Goal: Complete application form: Complete application form

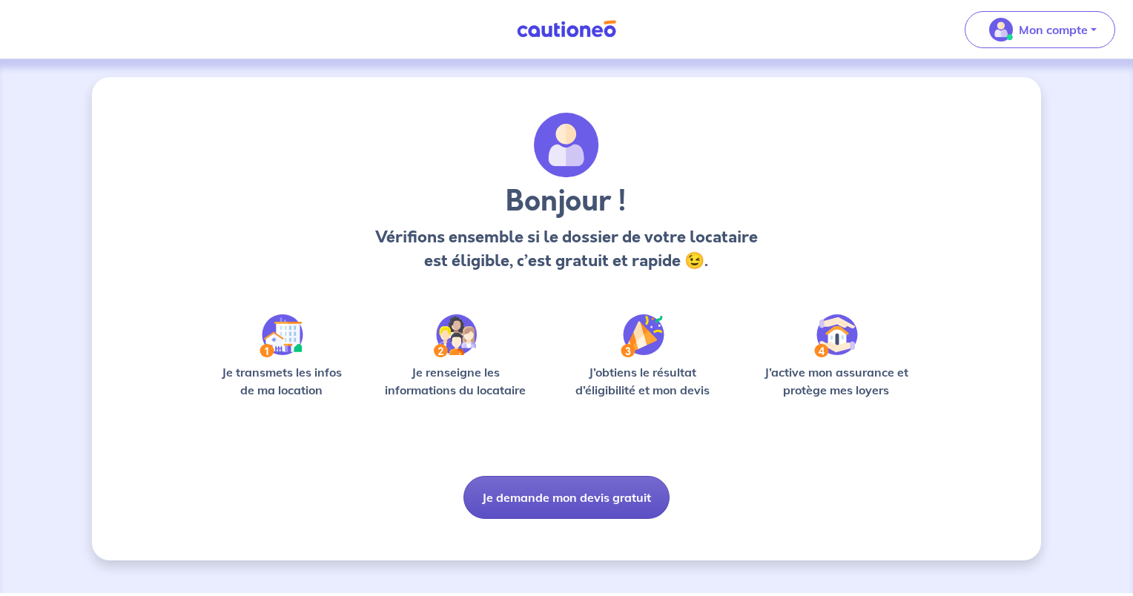
click at [610, 502] on button "Je demande mon devis gratuit" at bounding box center [567, 497] width 206 height 43
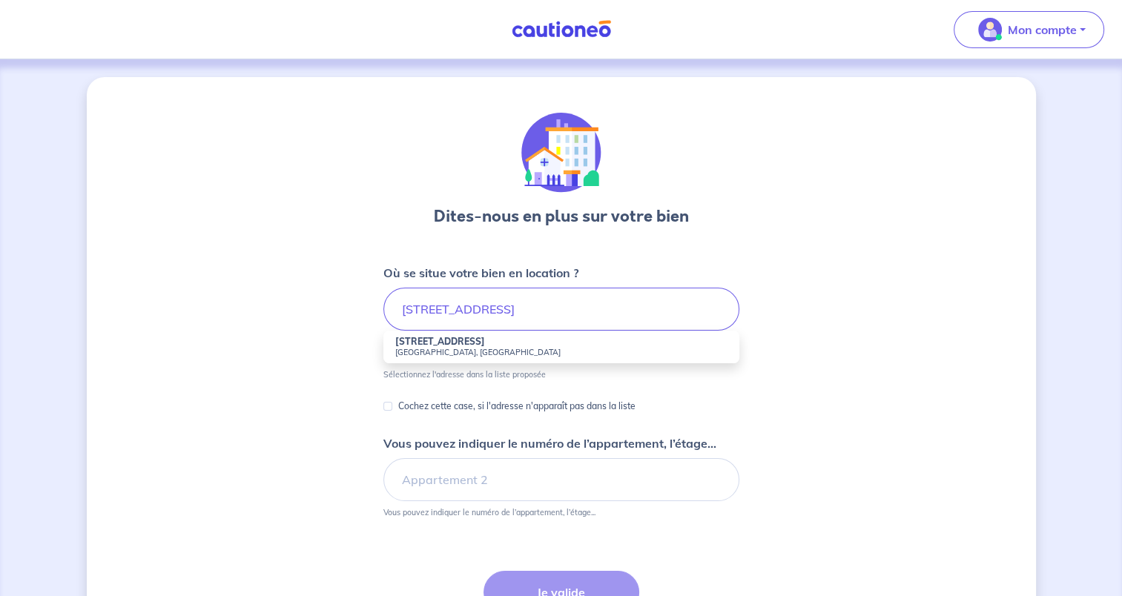
click at [525, 353] on small "[GEOGRAPHIC_DATA], [GEOGRAPHIC_DATA]" at bounding box center [561, 352] width 332 height 10
type input "[STREET_ADDRESS]"
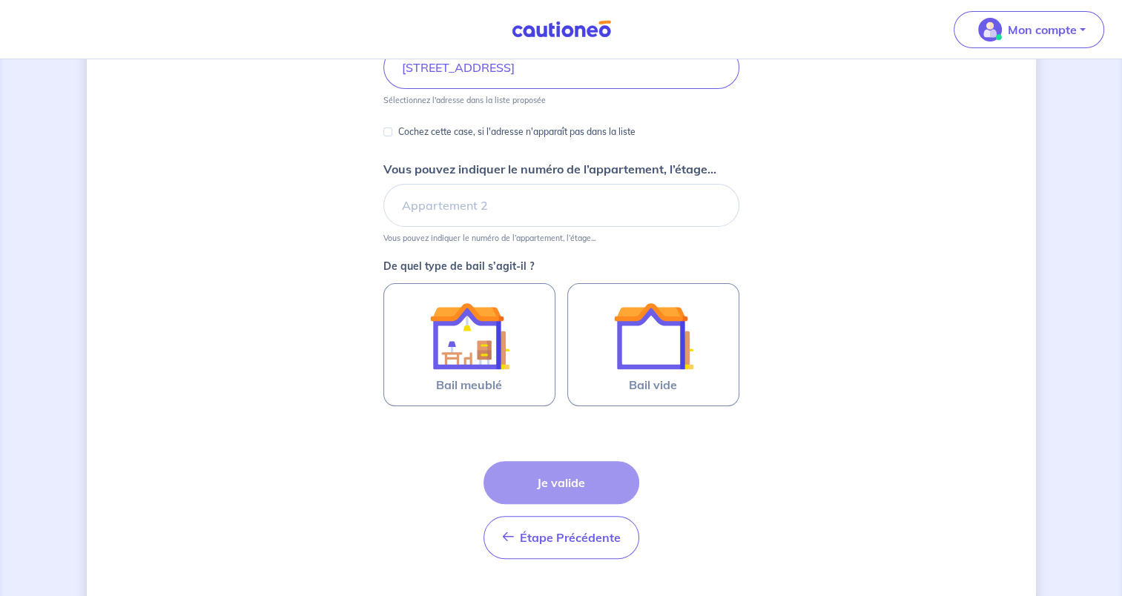
scroll to position [274, 0]
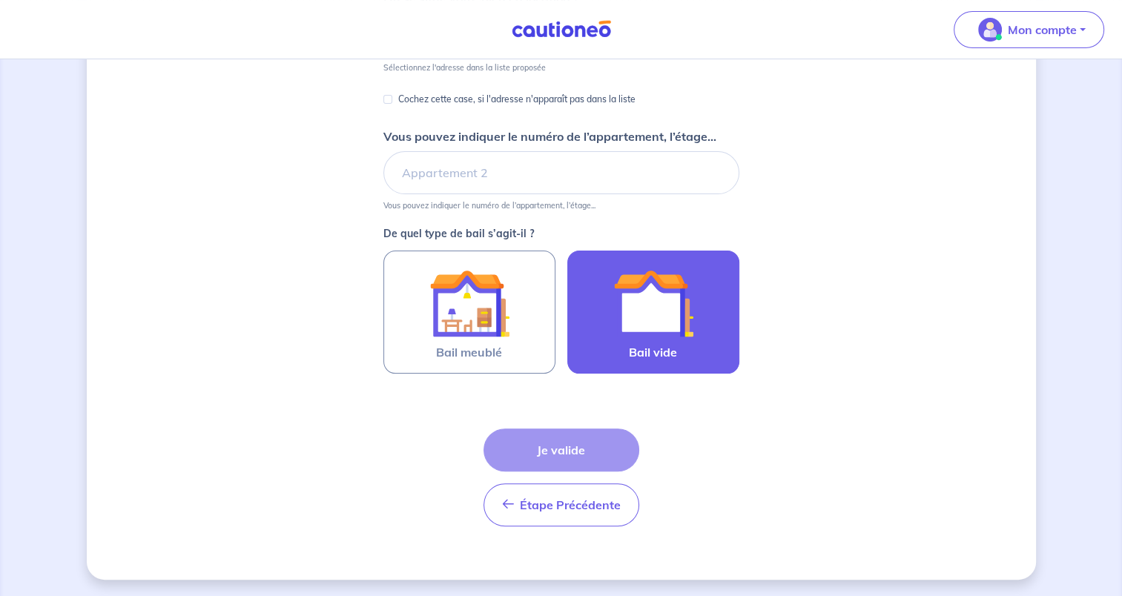
click at [674, 329] on img at bounding box center [653, 303] width 80 height 80
click at [0, 0] on input "Bail vide" at bounding box center [0, 0] width 0 height 0
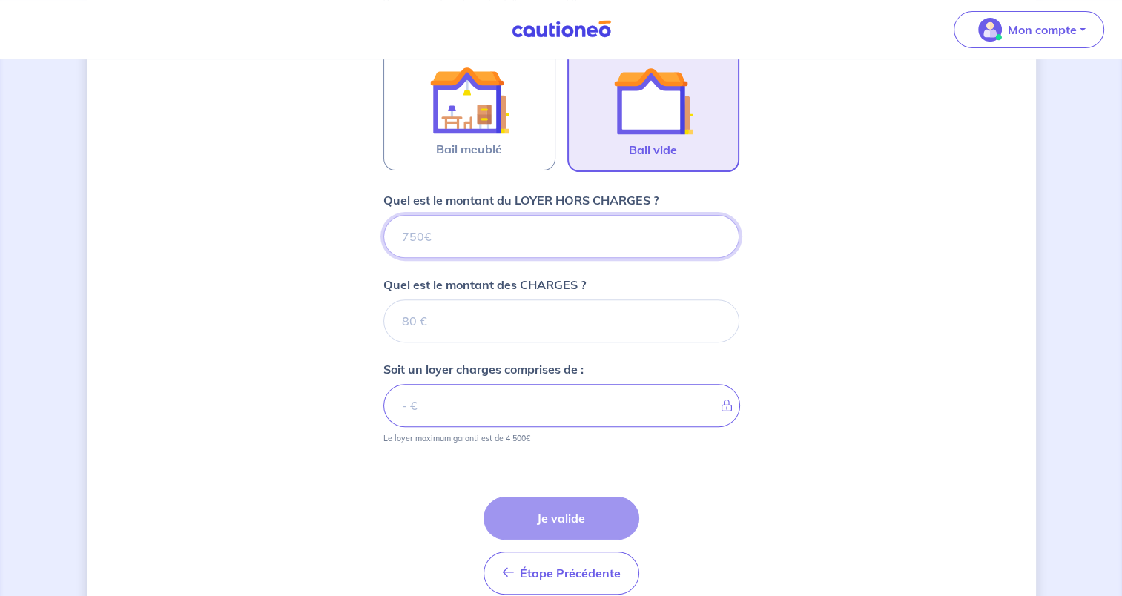
scroll to position [544, 0]
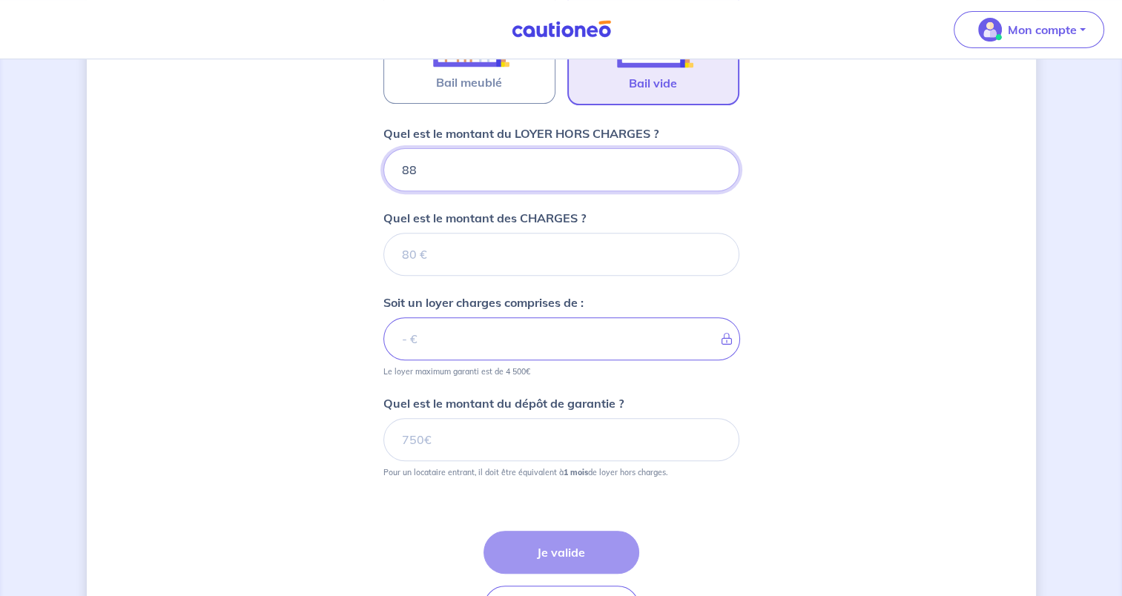
type input "880"
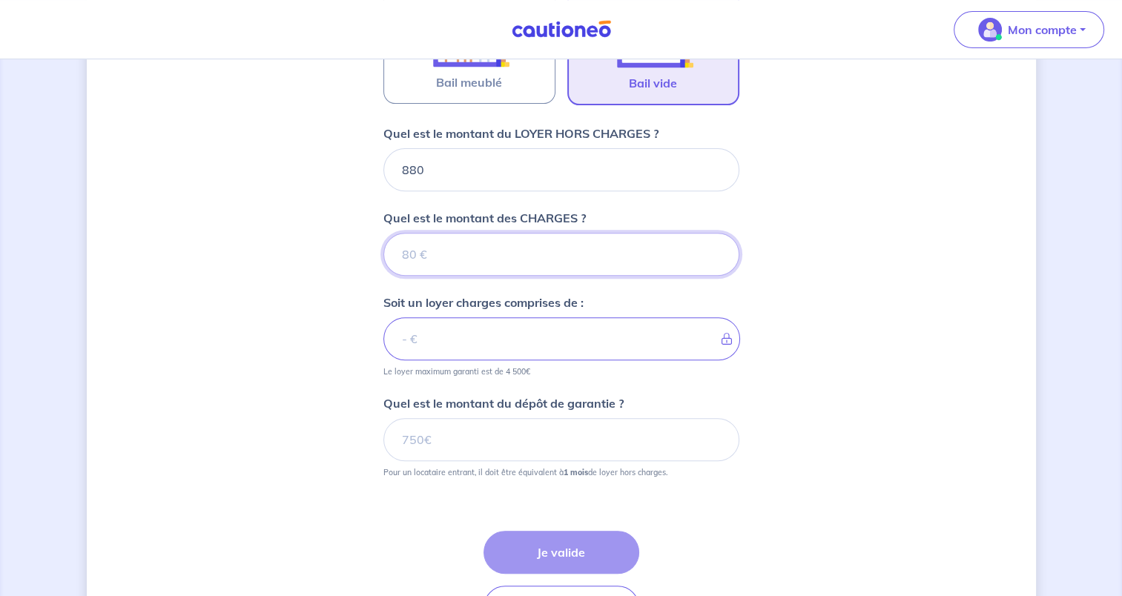
click at [546, 256] on input "Quel est le montant des CHARGES ?" at bounding box center [561, 254] width 356 height 43
type input "20"
type input "900"
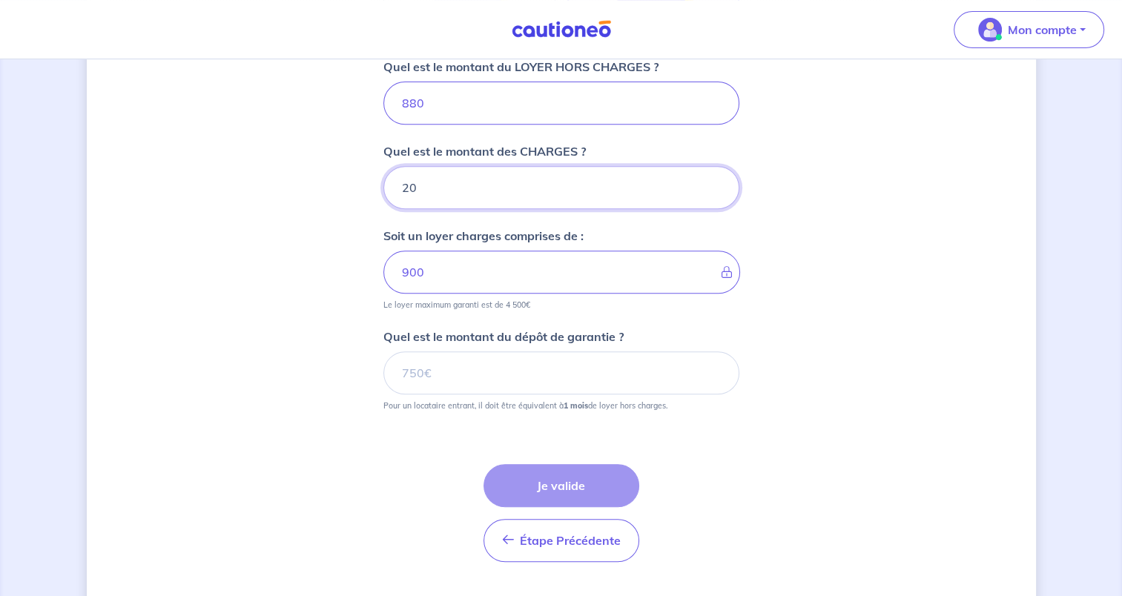
scroll to position [645, 0]
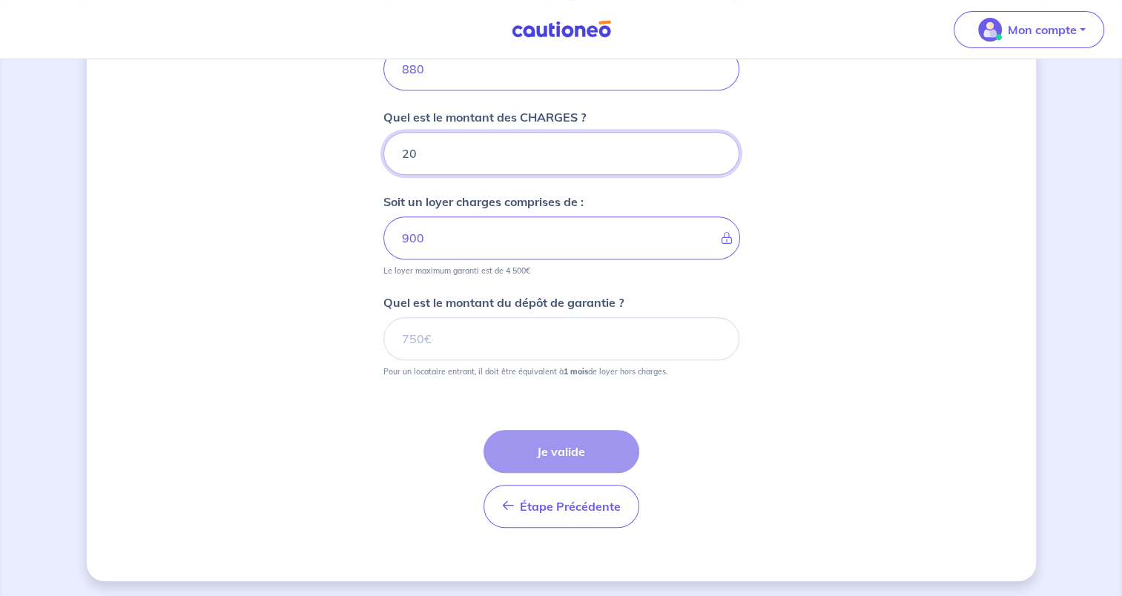
type input "20"
click at [638, 340] on input "Quel est le montant du dépôt de garantie ?" at bounding box center [561, 338] width 356 height 43
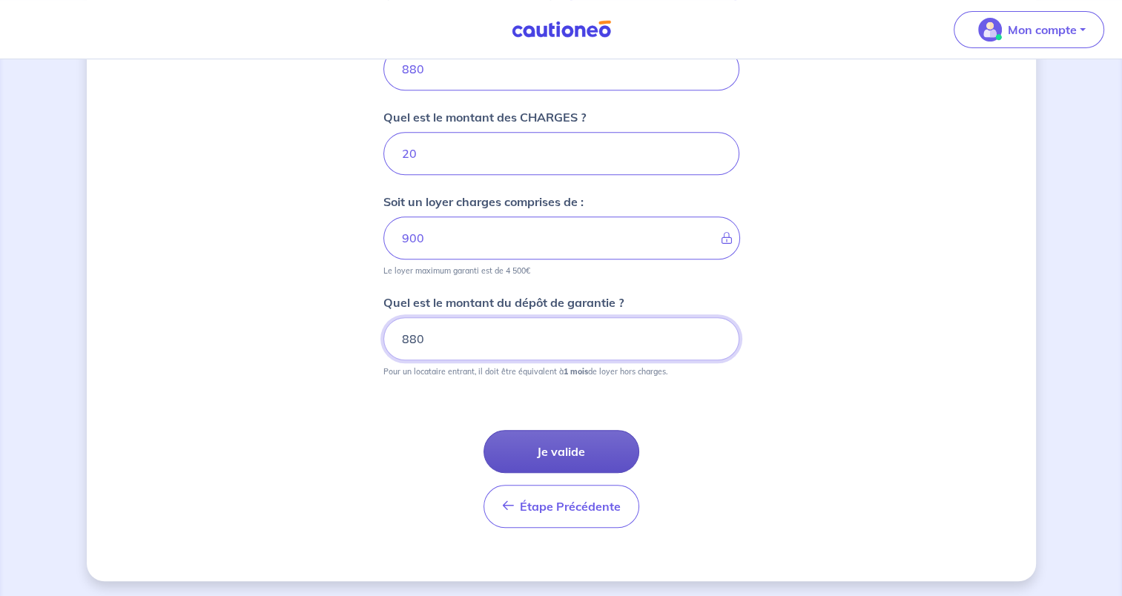
type input "880"
click at [593, 436] on button "Je valide" at bounding box center [562, 451] width 156 height 43
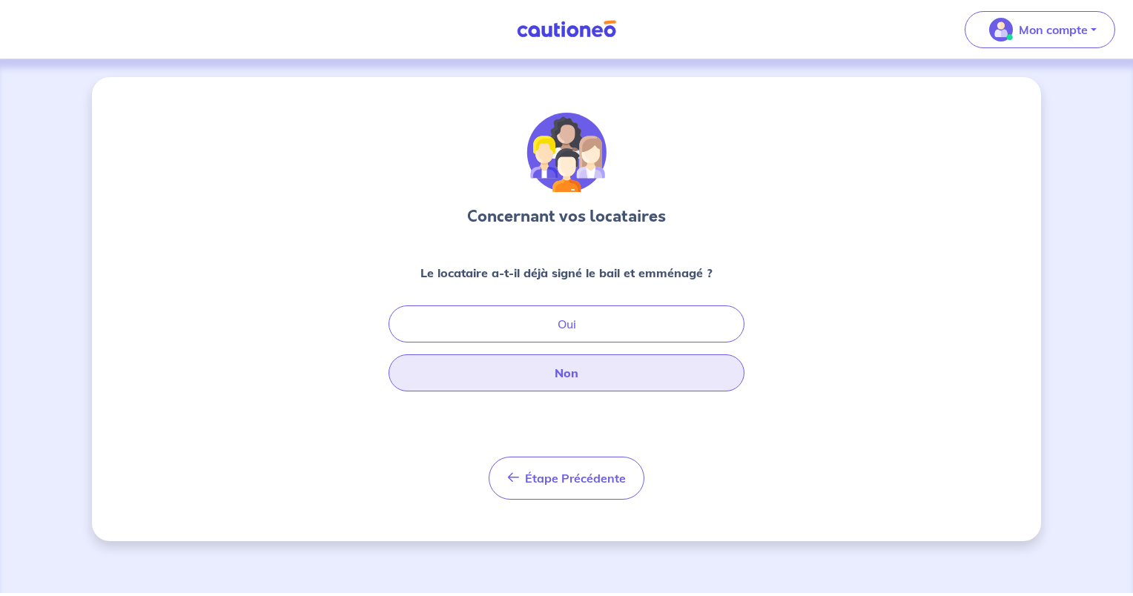
click at [662, 386] on button "Non" at bounding box center [567, 373] width 356 height 37
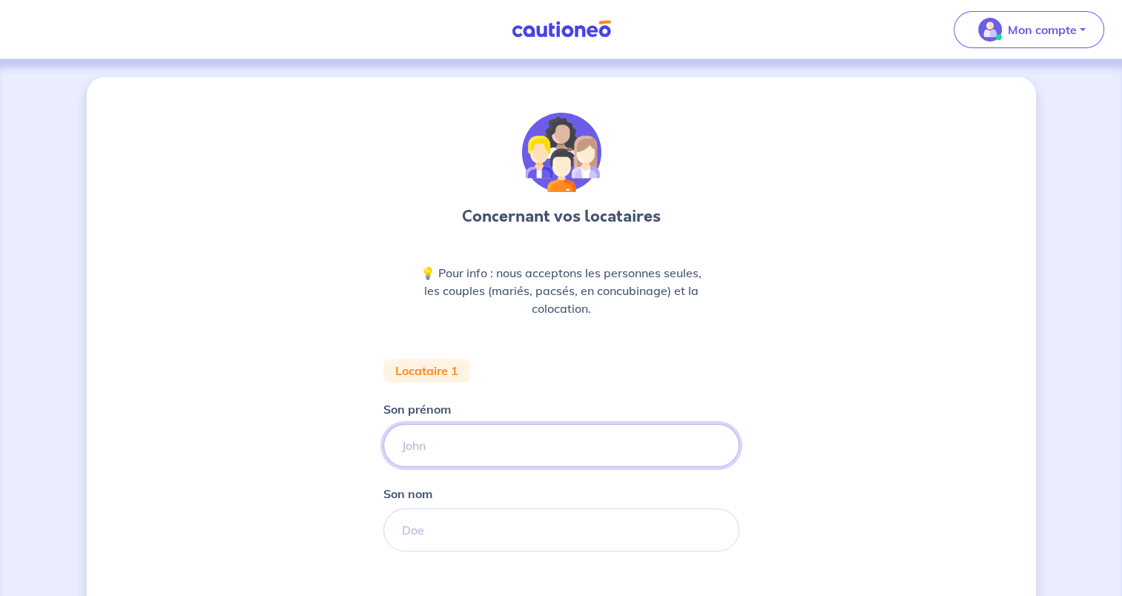
click at [625, 448] on input "Son prénom" at bounding box center [561, 445] width 356 height 43
type input "[PERSON_NAME]"
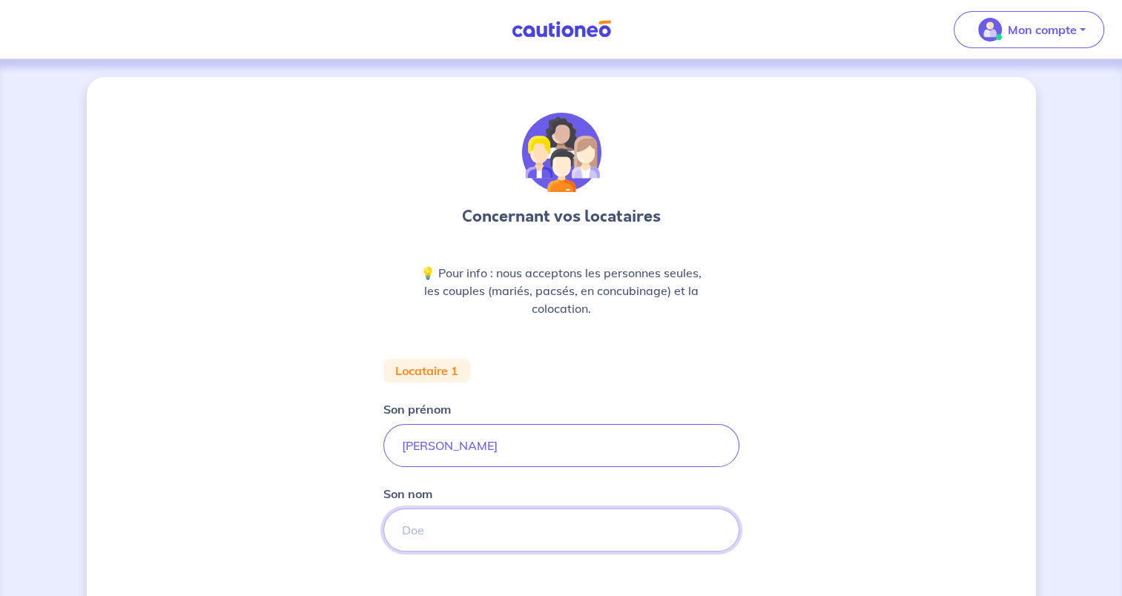
click at [549, 535] on input "Son nom" at bounding box center [561, 530] width 356 height 43
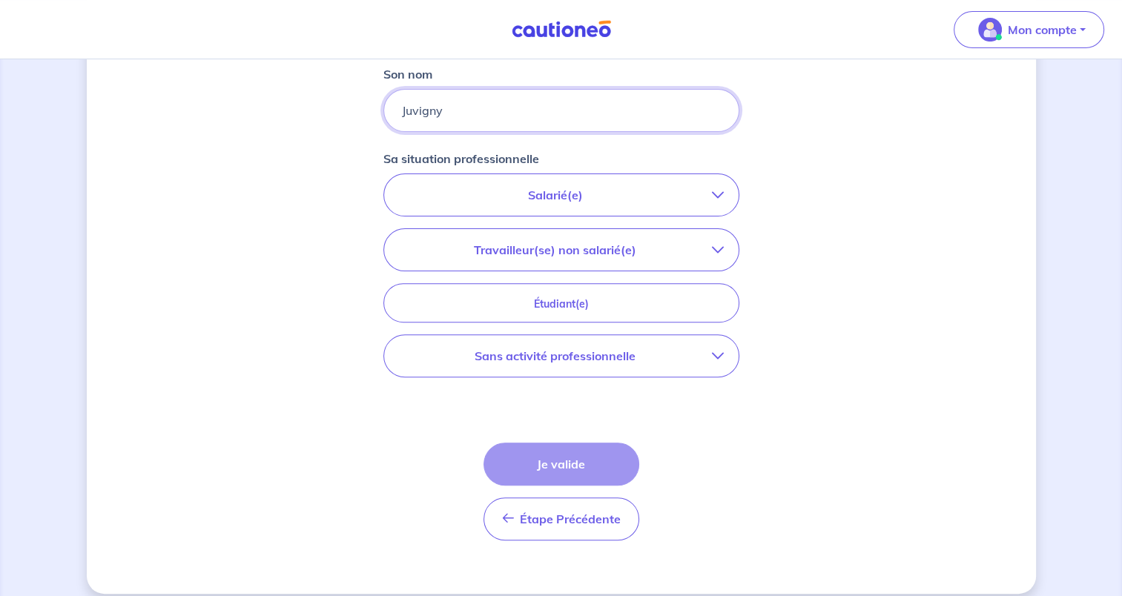
scroll to position [421, 0]
type input "Juvigny"
click at [715, 191] on icon "button" at bounding box center [718, 194] width 12 height 12
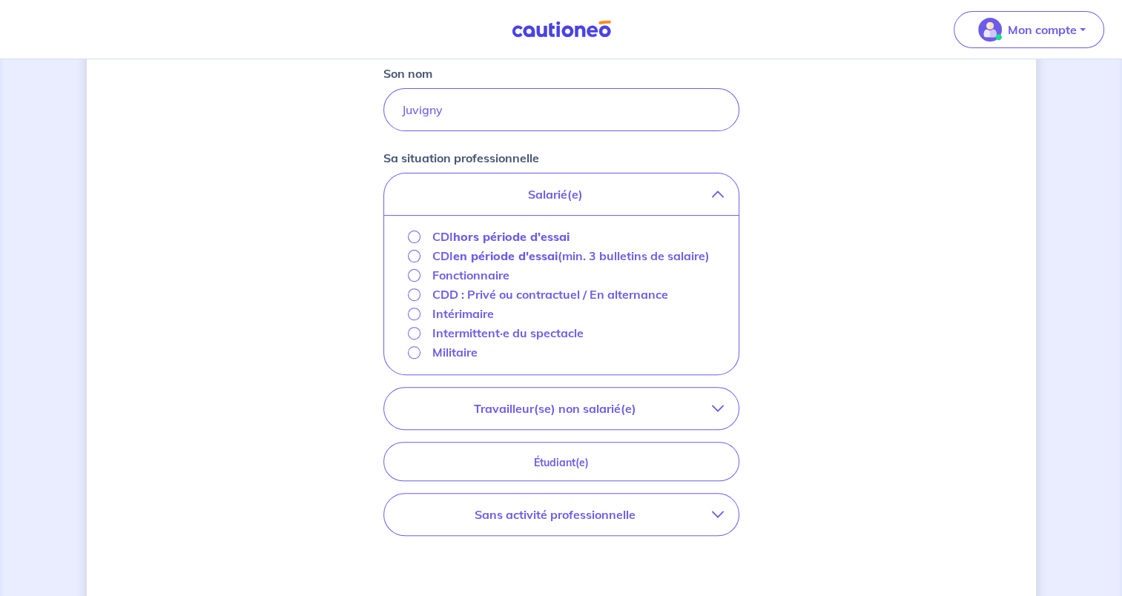
click at [713, 518] on icon "button" at bounding box center [718, 515] width 12 height 12
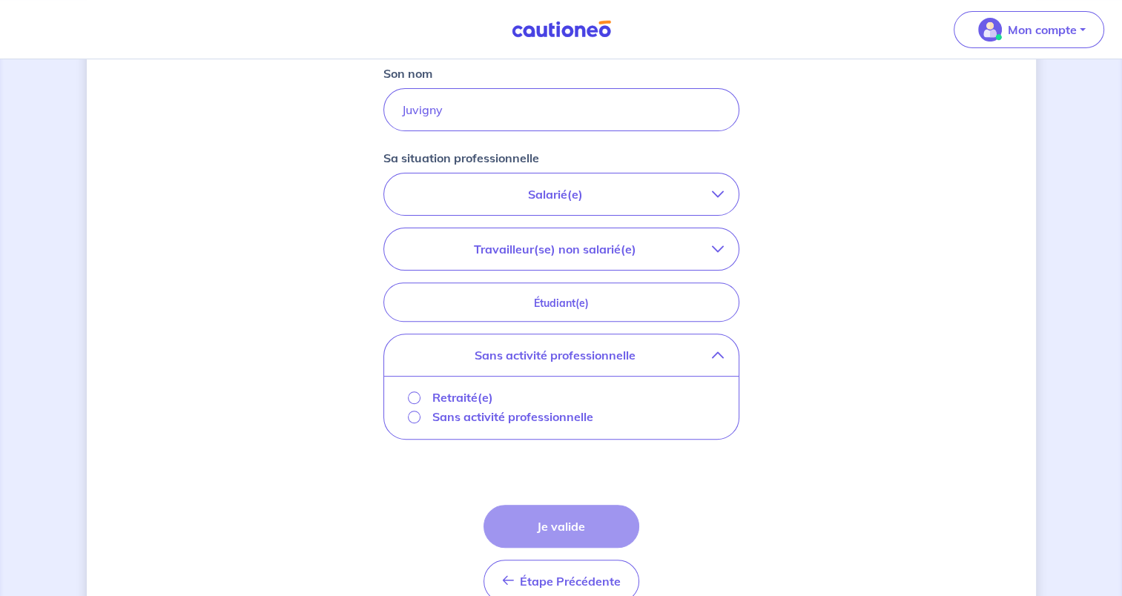
click at [452, 390] on p "Retraité(e)" at bounding box center [462, 398] width 61 height 18
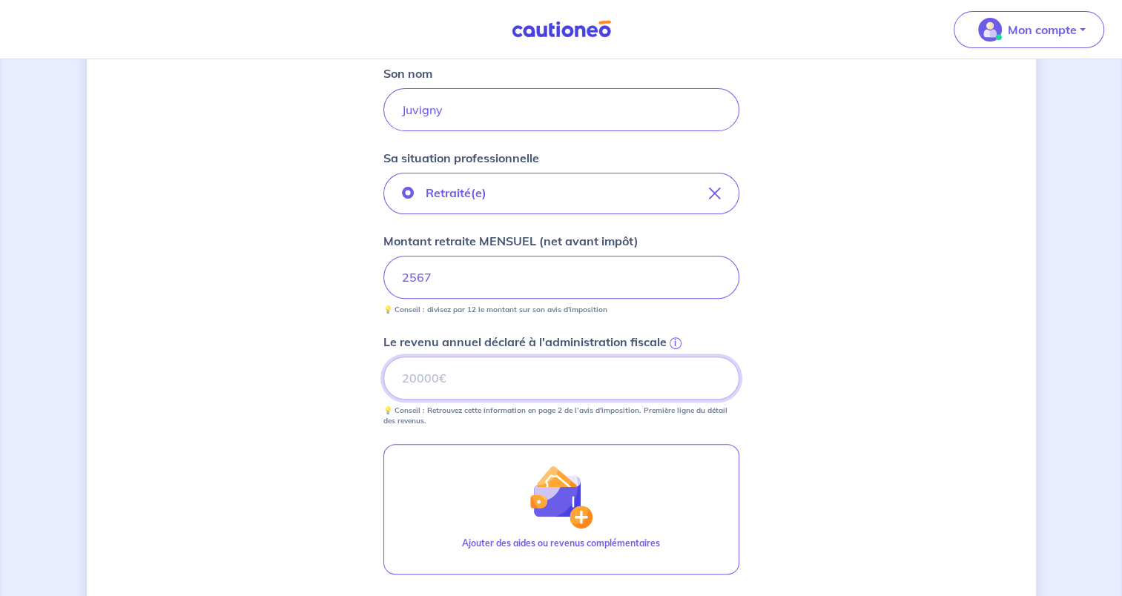
click at [624, 375] on input "Le revenu annuel déclaré à l'administration fiscale i" at bounding box center [561, 378] width 356 height 43
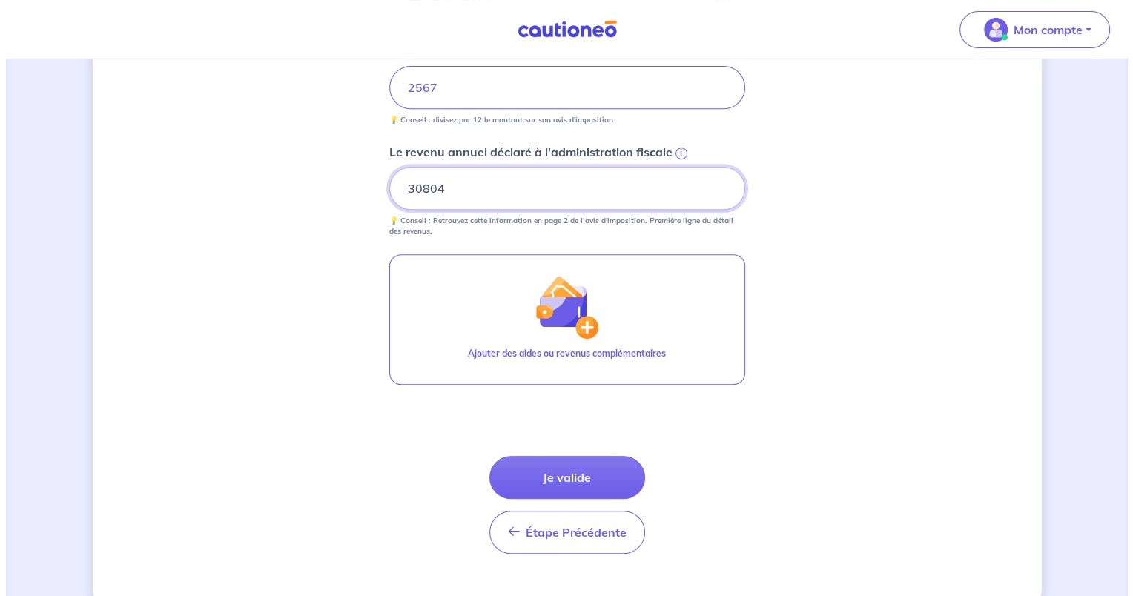
scroll to position [611, 0]
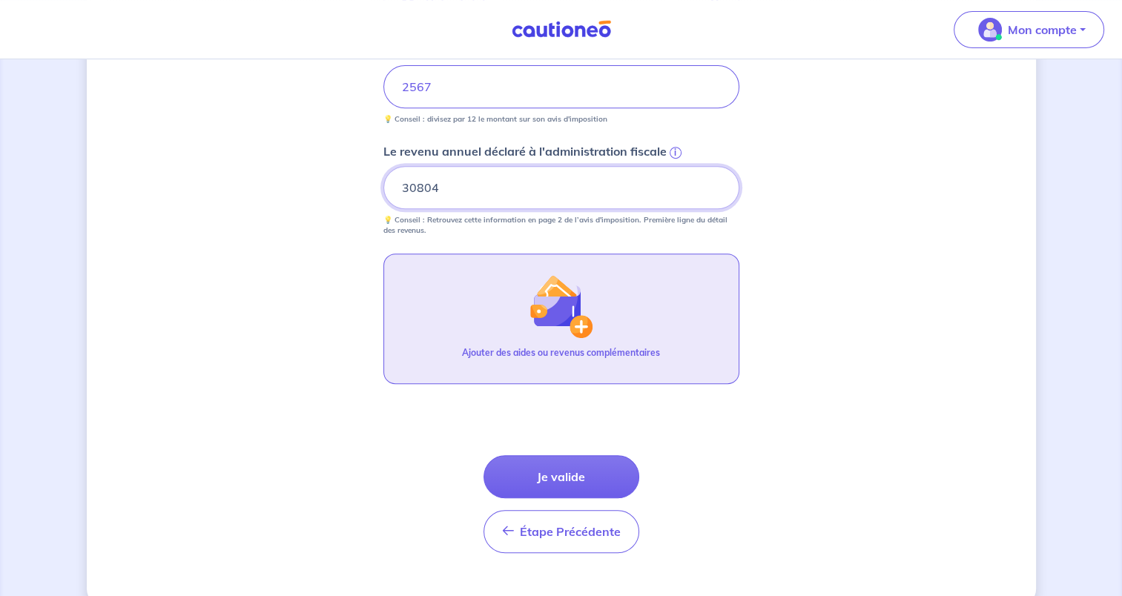
type input "30804"
click at [585, 314] on img "button" at bounding box center [561, 306] width 64 height 64
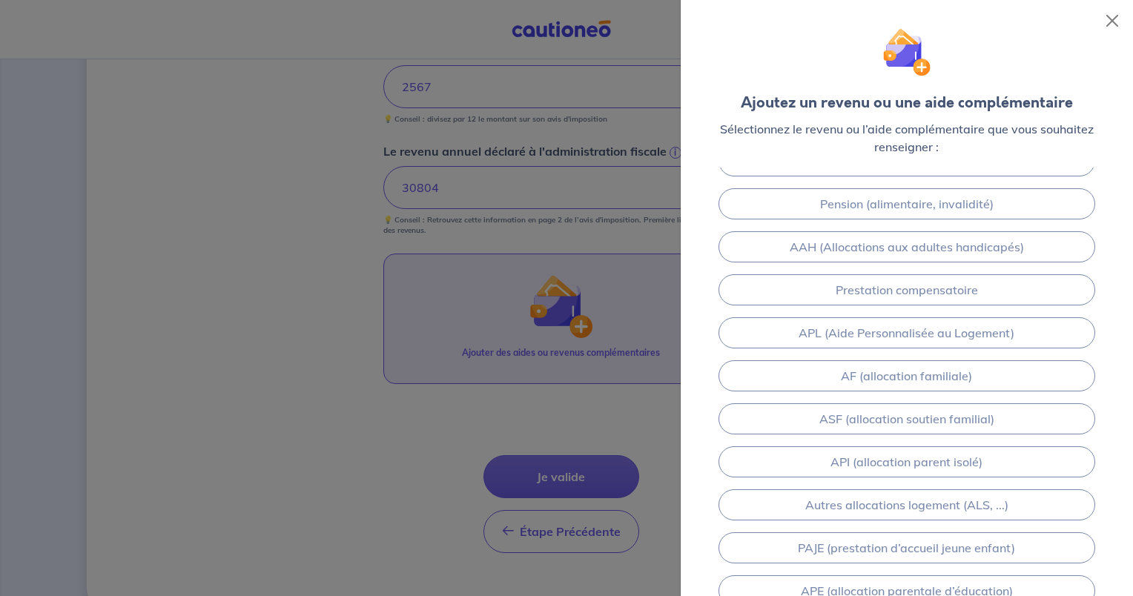
scroll to position [0, 0]
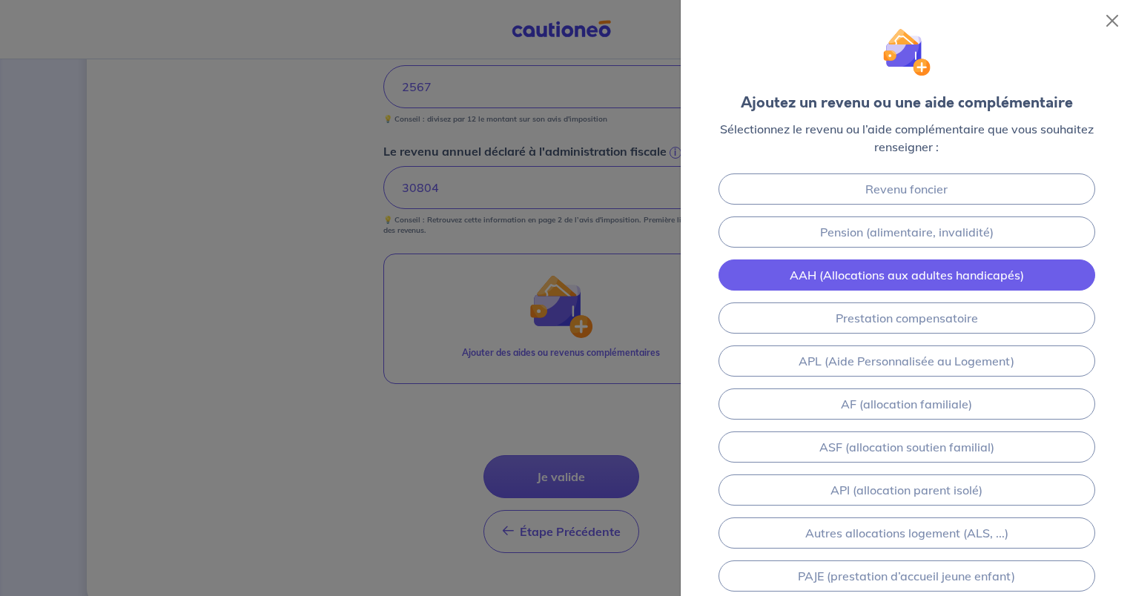
click at [972, 269] on link "AAH (Allocations aux adultes handicapés)" at bounding box center [907, 275] width 377 height 31
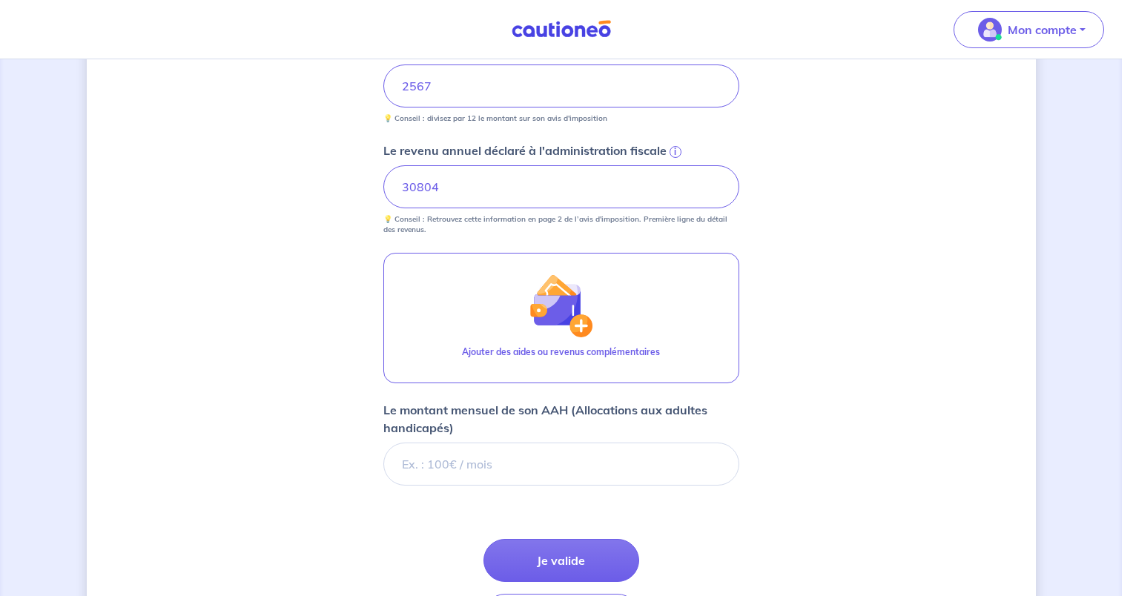
scroll to position [721, 0]
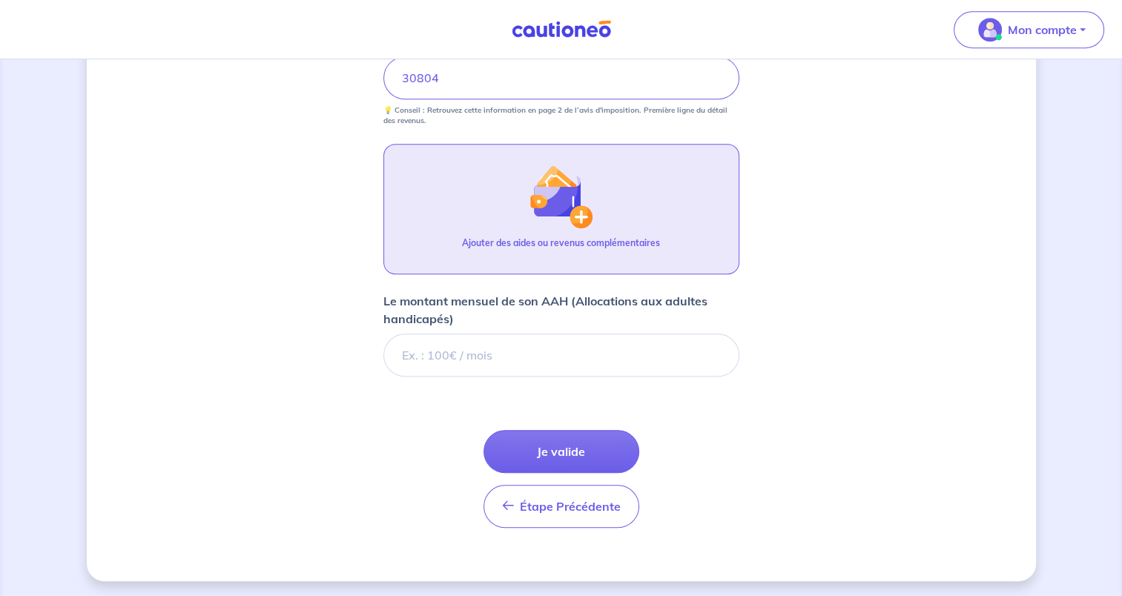
click at [624, 222] on button "Ajouter des aides ou revenus complémentaires" at bounding box center [561, 209] width 356 height 131
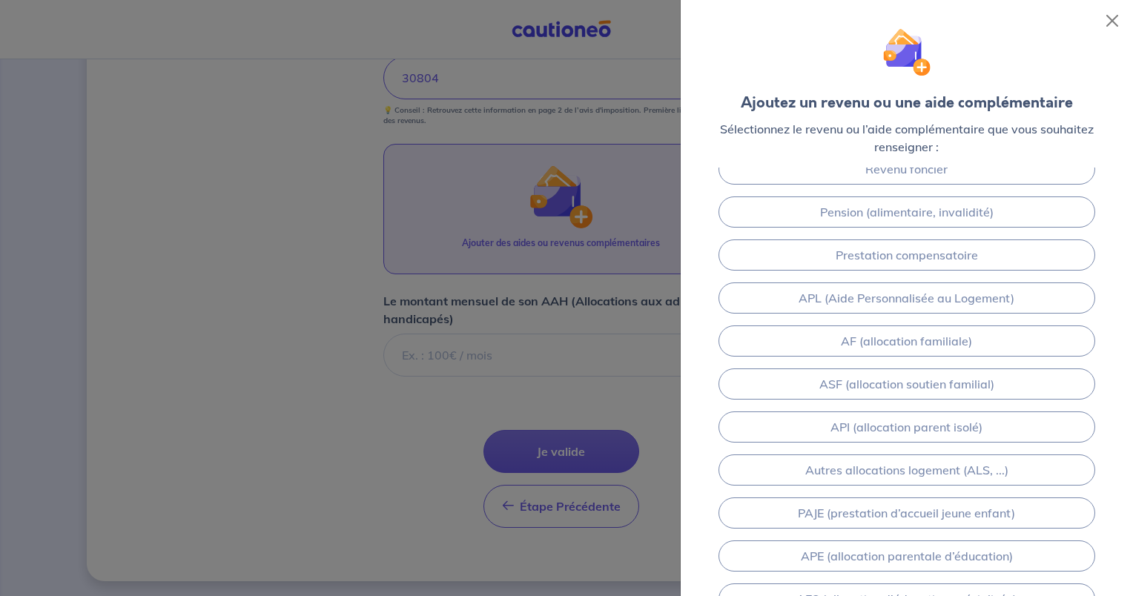
scroll to position [19, 0]
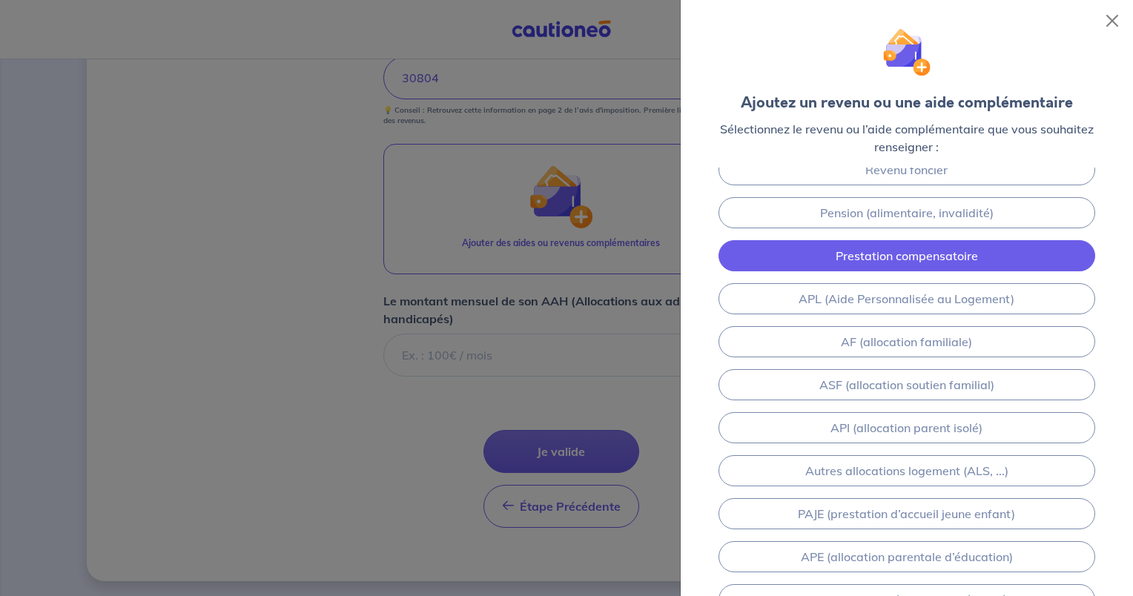
click at [968, 249] on link "Prestation compensatoire" at bounding box center [907, 255] width 377 height 31
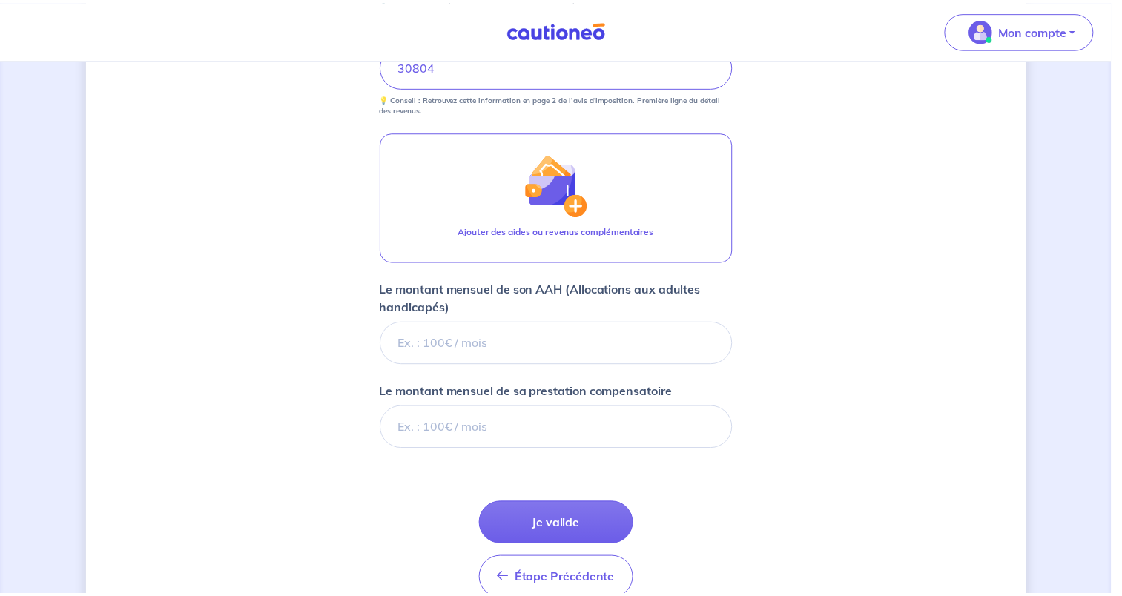
scroll to position [805, 0]
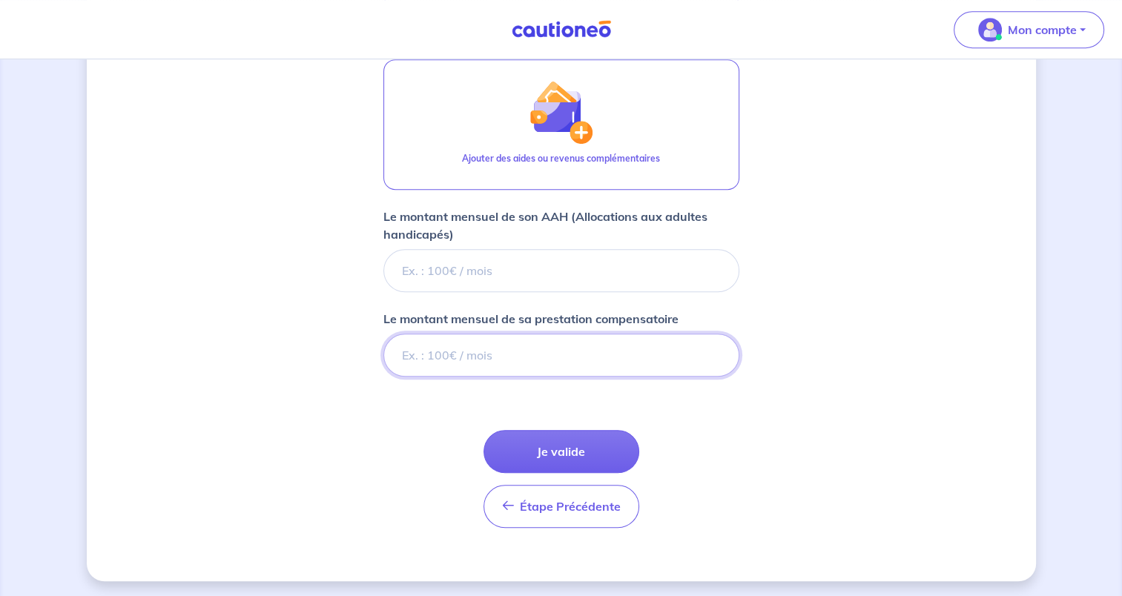
type input "0"
click at [718, 355] on input "0" at bounding box center [561, 355] width 356 height 43
type input "1777"
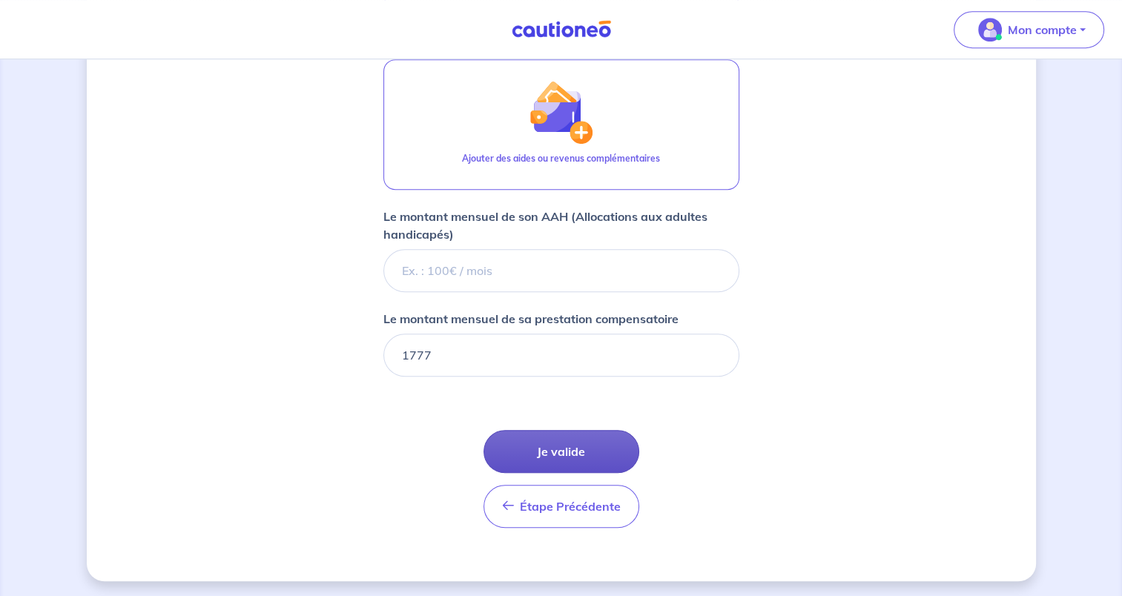
click at [590, 451] on button "Je valide" at bounding box center [562, 451] width 156 height 43
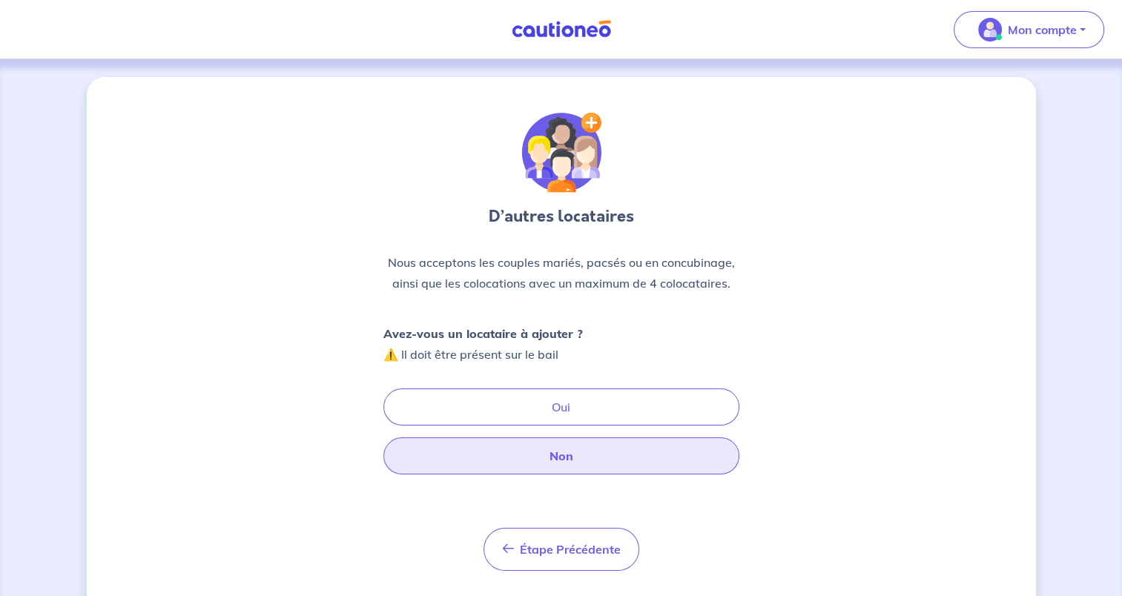
click at [638, 462] on button "Non" at bounding box center [561, 456] width 356 height 37
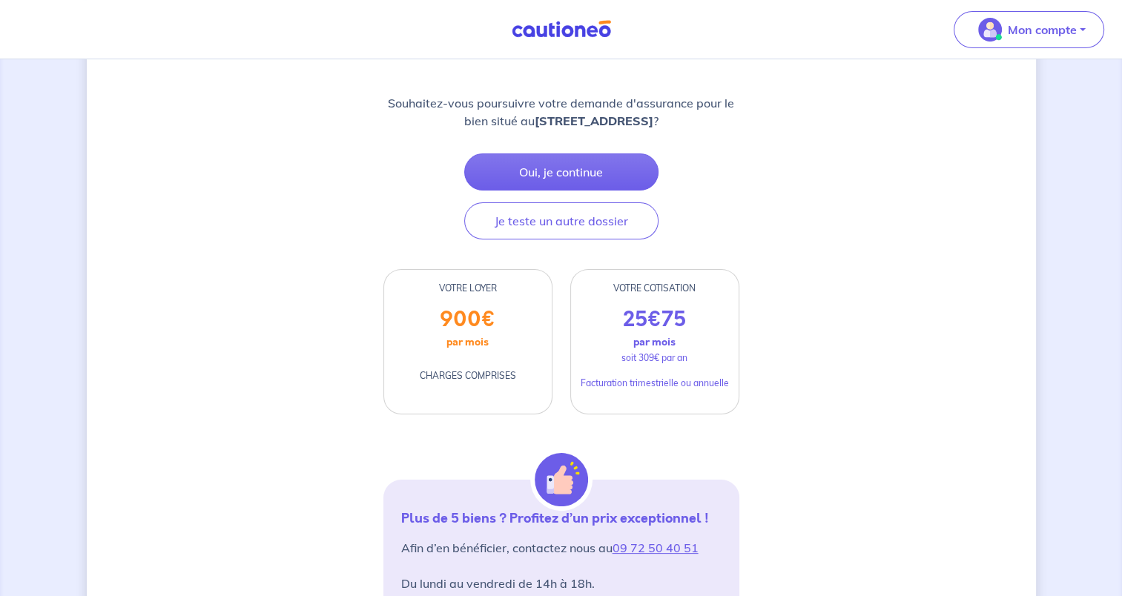
scroll to position [187, 0]
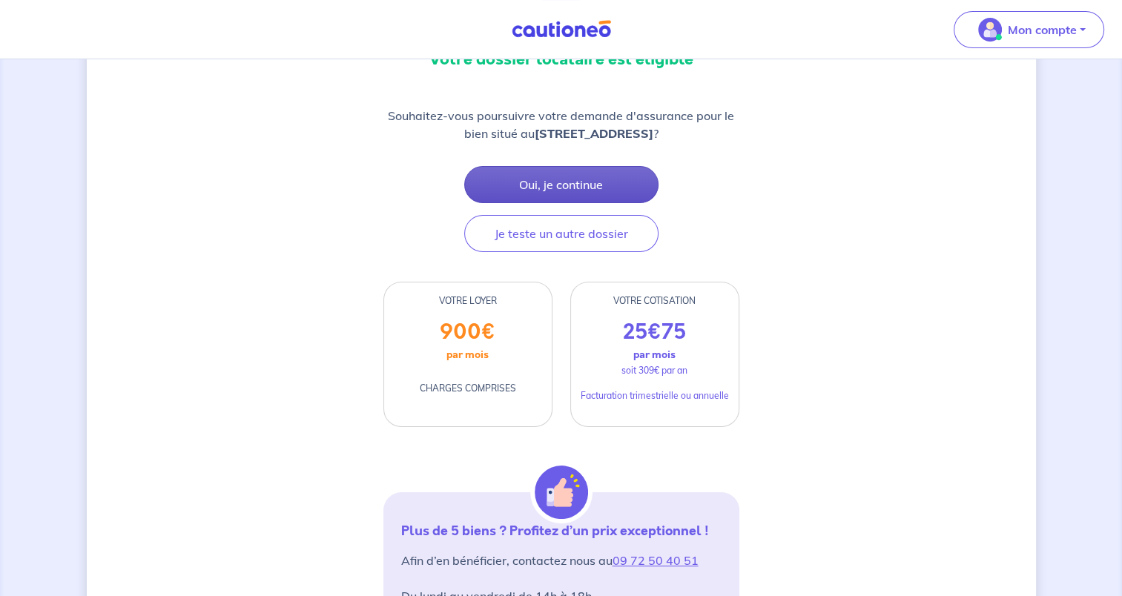
click at [605, 193] on button "Oui, je continue" at bounding box center [561, 184] width 194 height 37
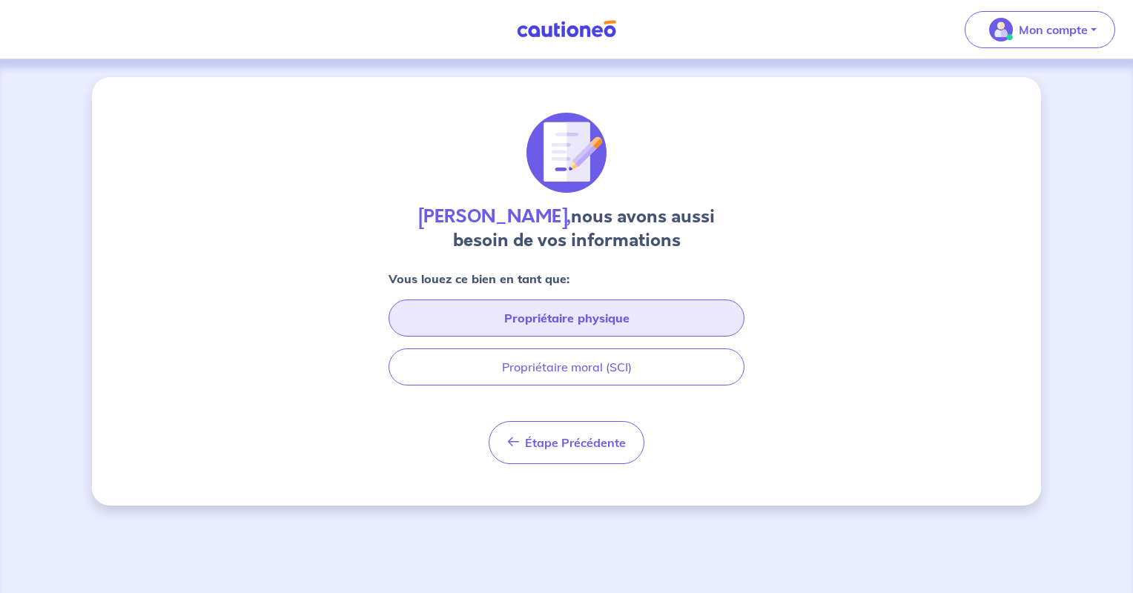
click at [673, 314] on button "Propriétaire physique" at bounding box center [567, 318] width 356 height 37
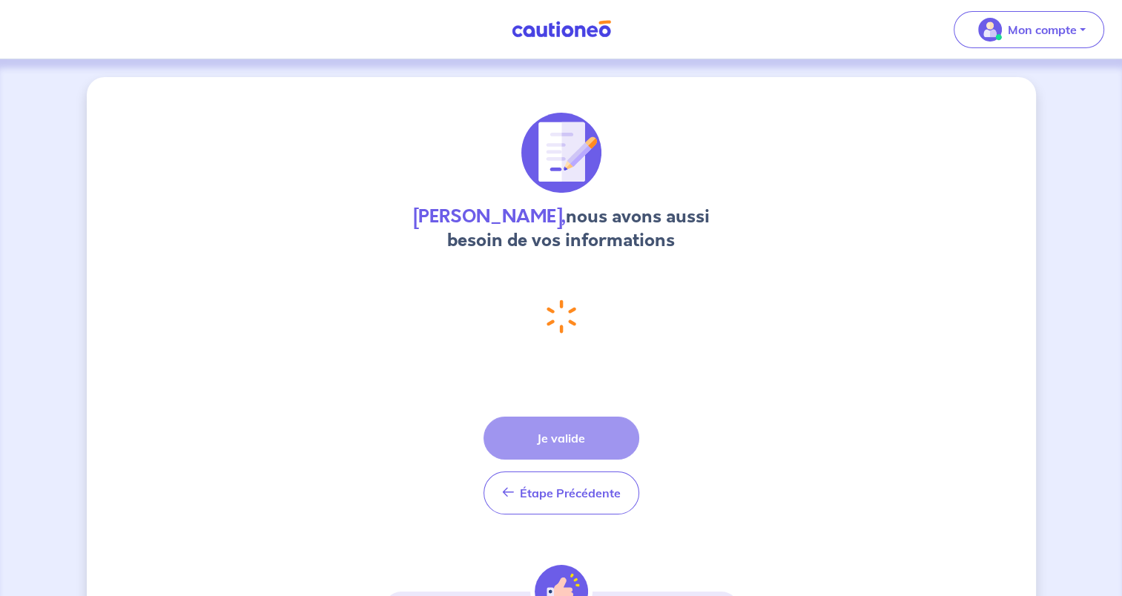
select select "FR"
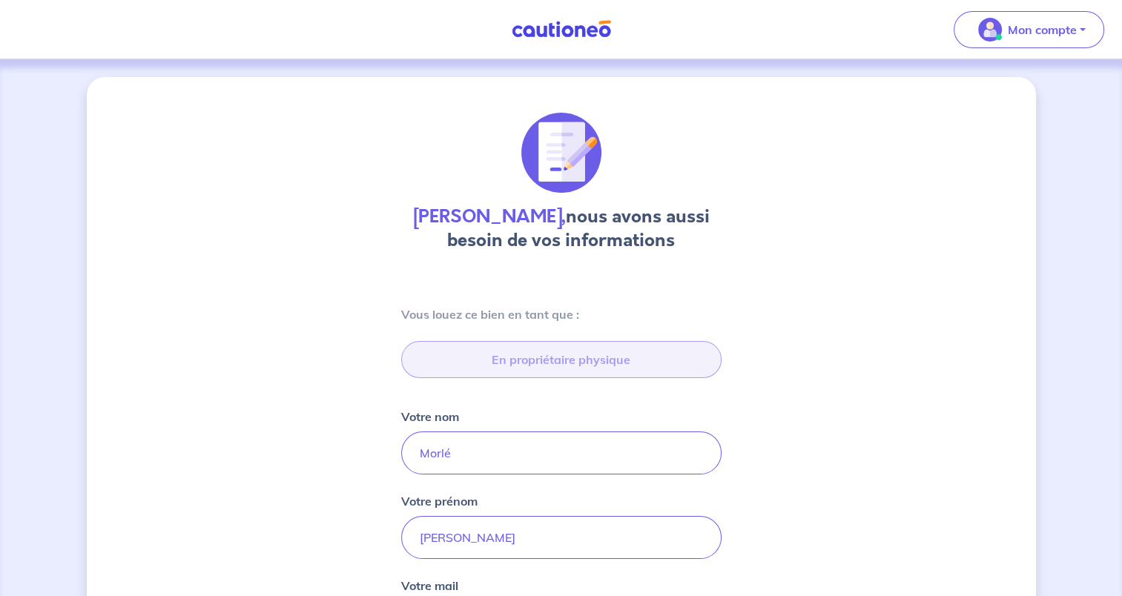
type input "[STREET_ADDRESS]"
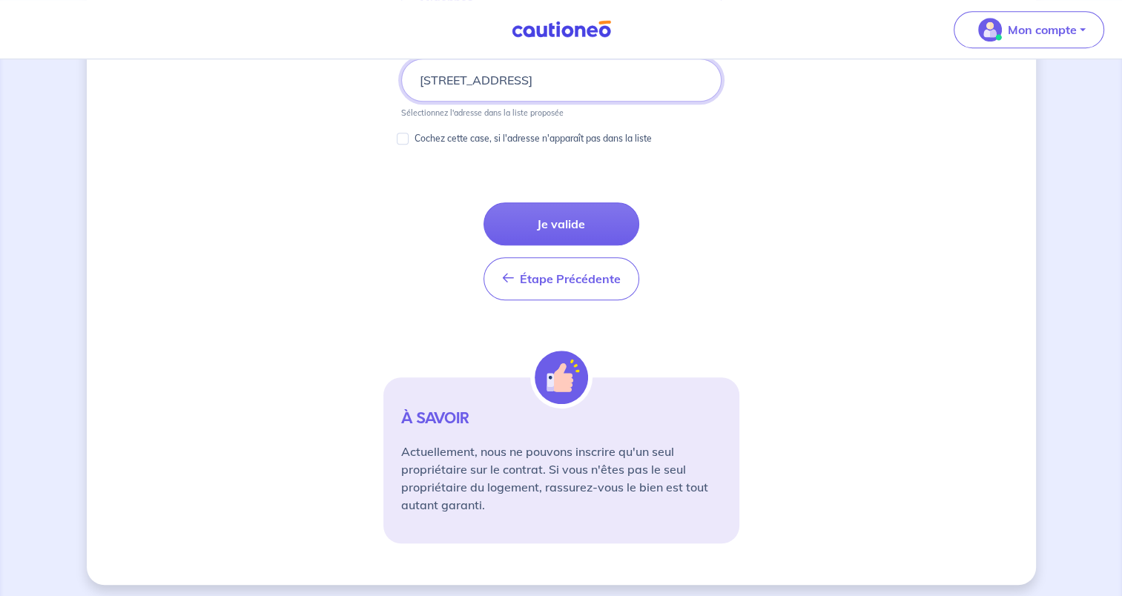
scroll to position [878, 0]
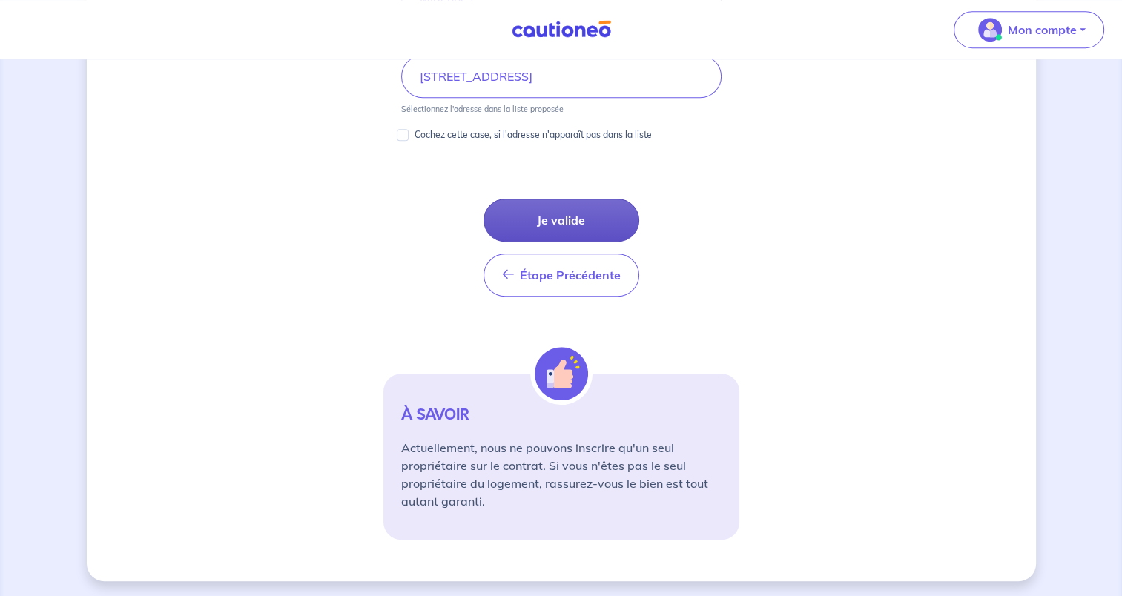
click at [585, 221] on button "Je valide" at bounding box center [562, 220] width 156 height 43
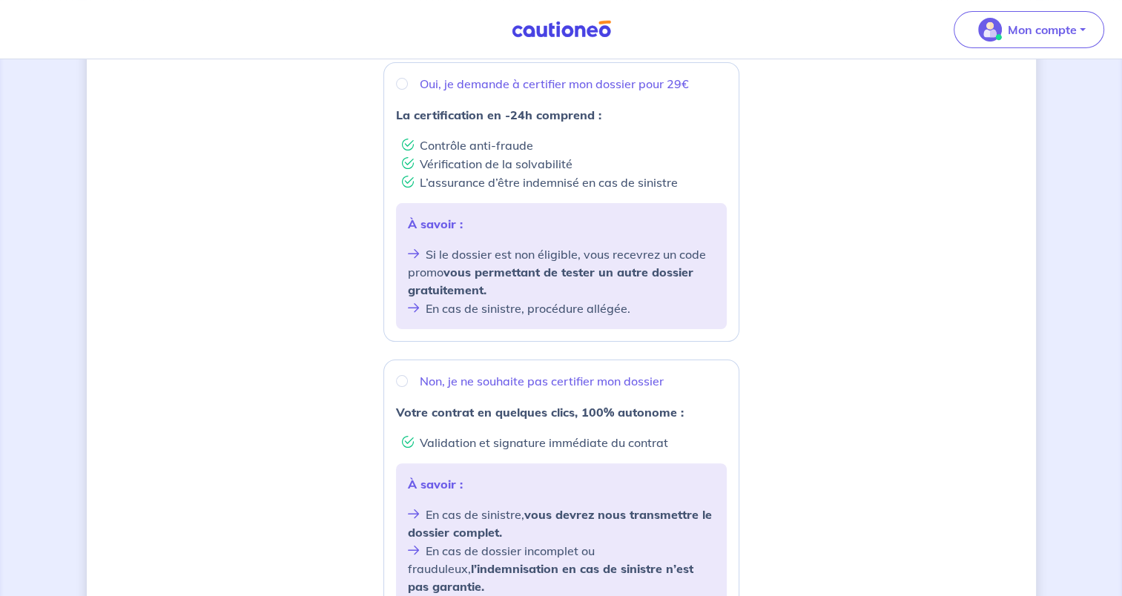
scroll to position [287, 0]
click at [398, 79] on input "Oui, je demande à certifier mon dossier pour 29€" at bounding box center [402, 82] width 12 height 12
radio input "true"
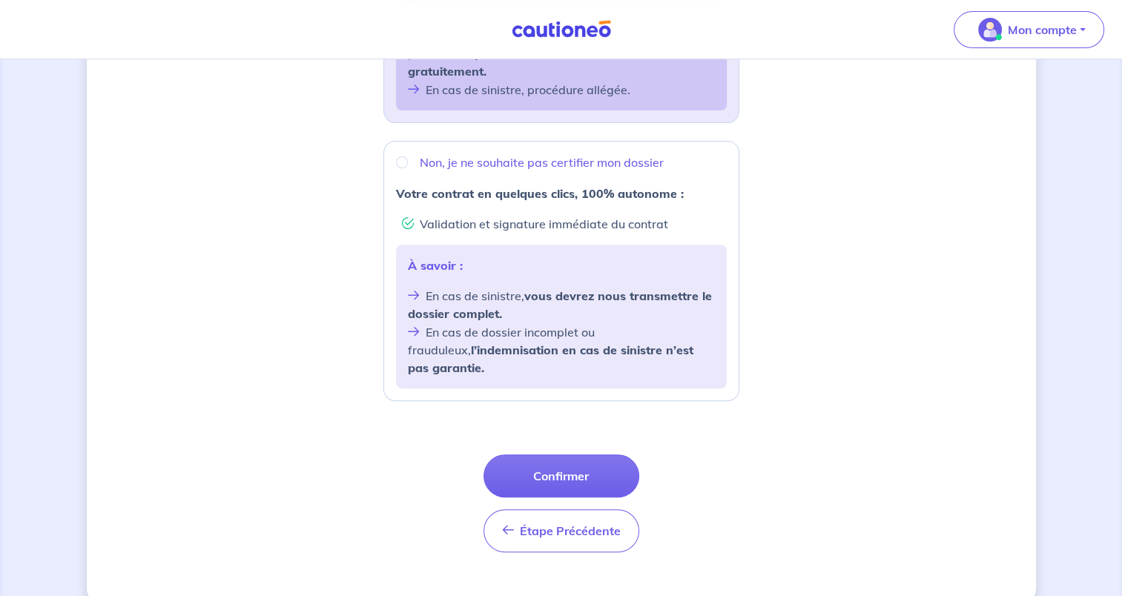
scroll to position [512, 0]
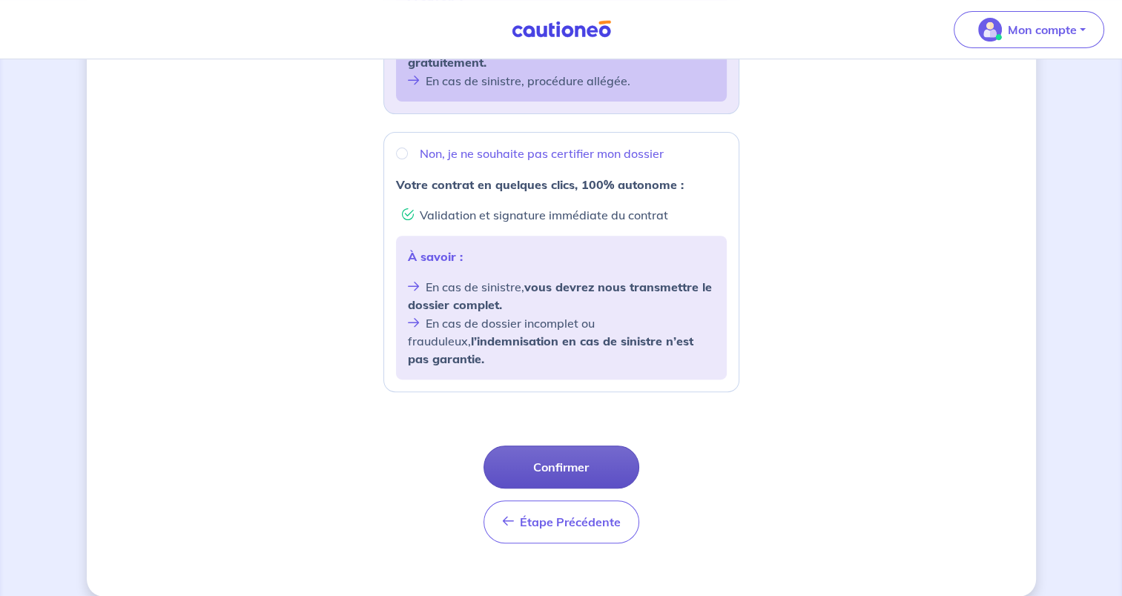
click at [529, 449] on button "Confirmer" at bounding box center [562, 467] width 156 height 43
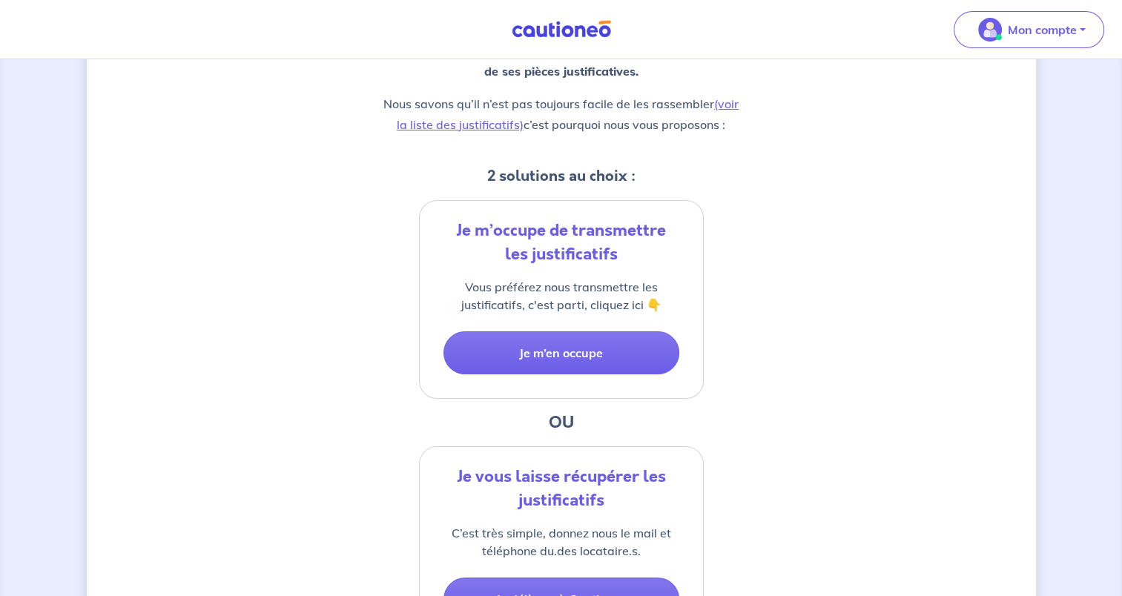
scroll to position [214, 0]
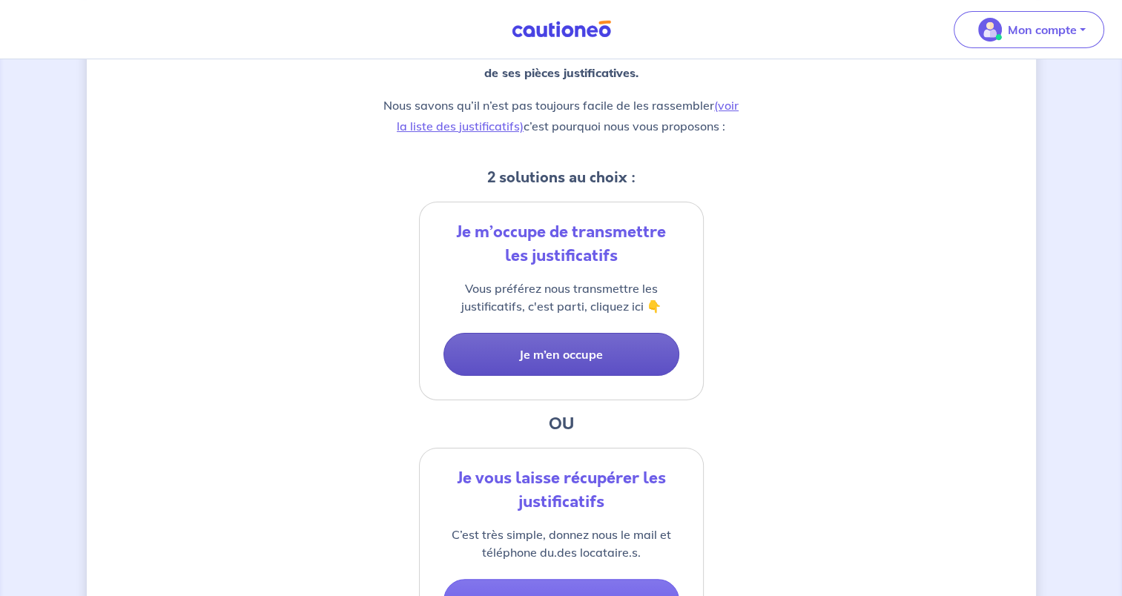
click at [481, 359] on button "Je m’en occupe" at bounding box center [562, 354] width 236 height 43
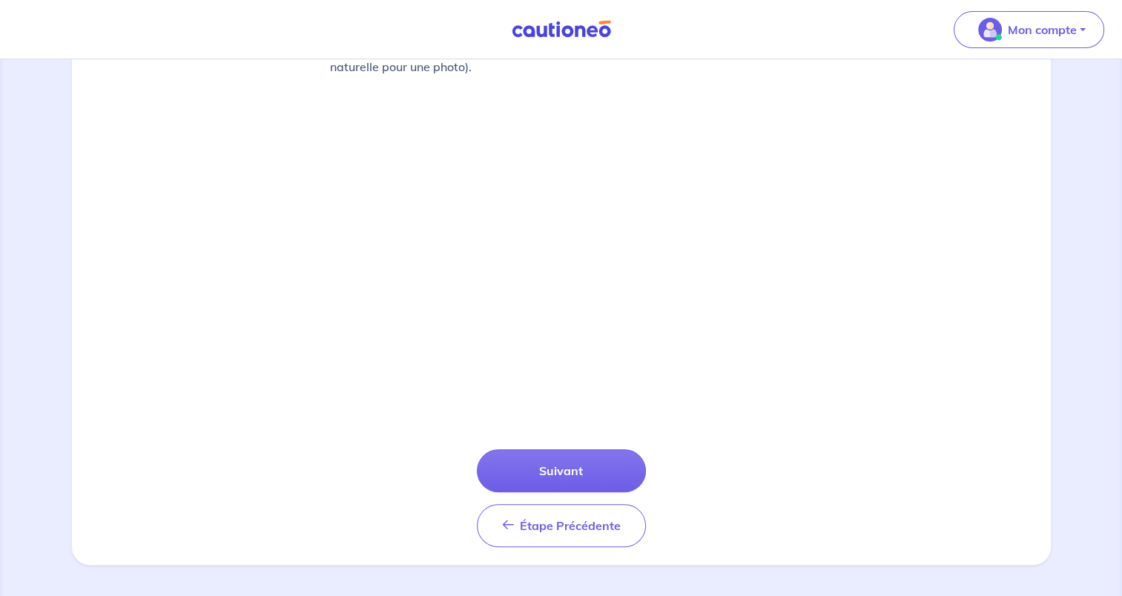
scroll to position [465, 0]
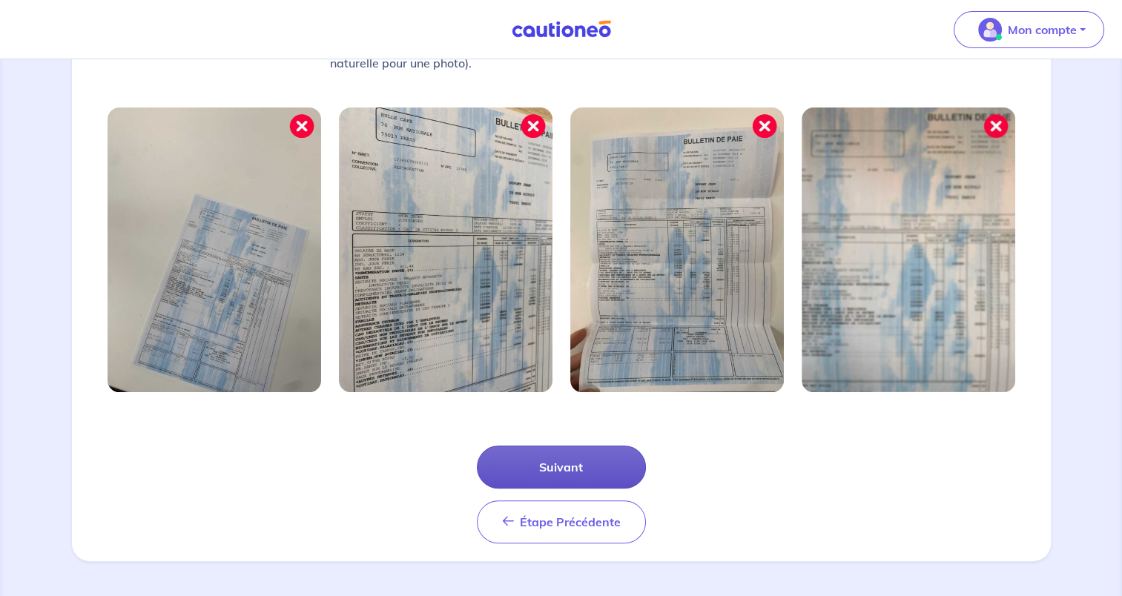
click at [579, 459] on button "Suivant" at bounding box center [561, 467] width 169 height 43
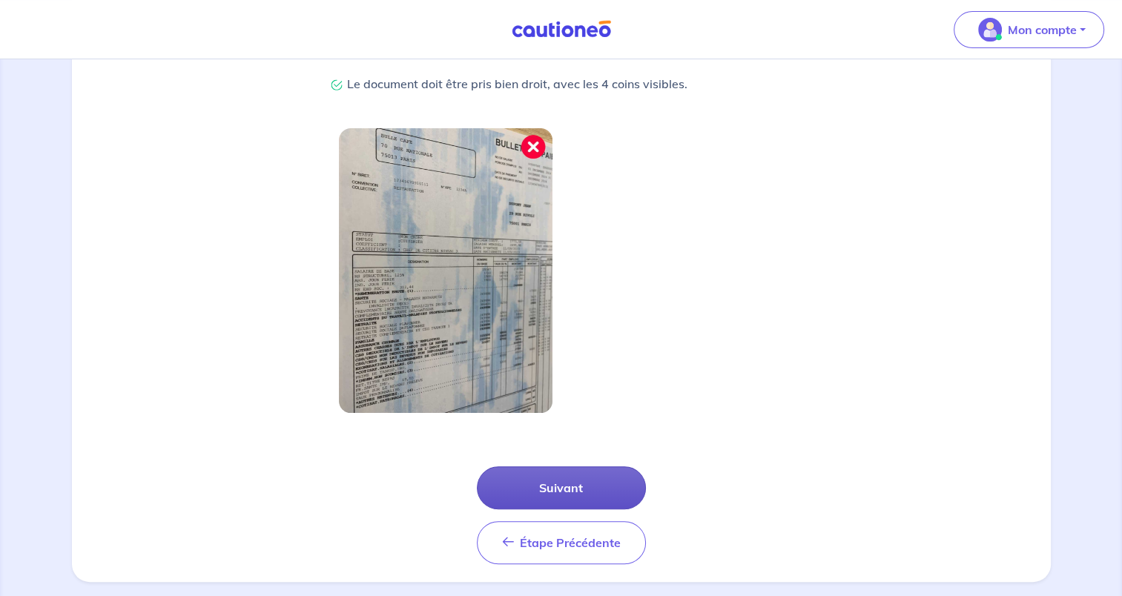
scroll to position [394, 0]
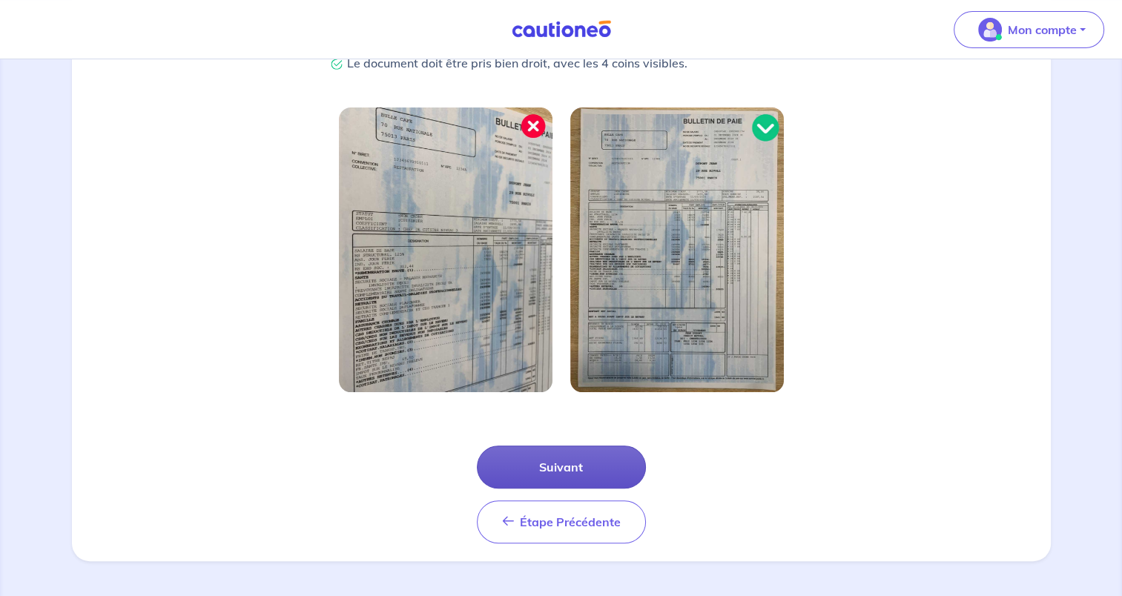
click at [584, 460] on button "Suivant" at bounding box center [561, 467] width 169 height 43
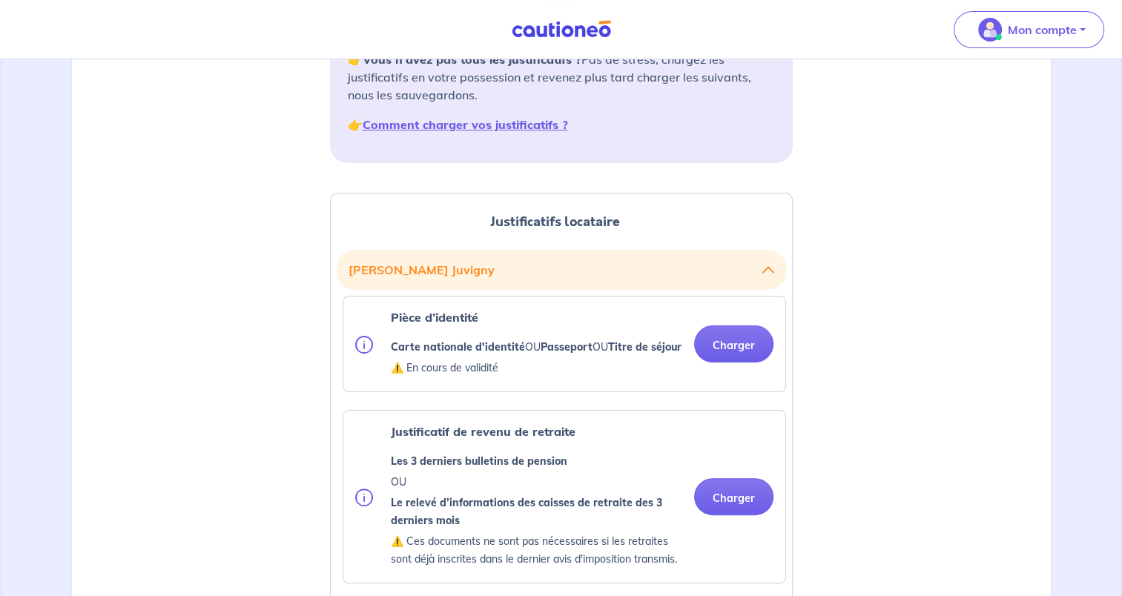
scroll to position [252, 0]
click at [742, 354] on button "Charger" at bounding box center [733, 344] width 79 height 37
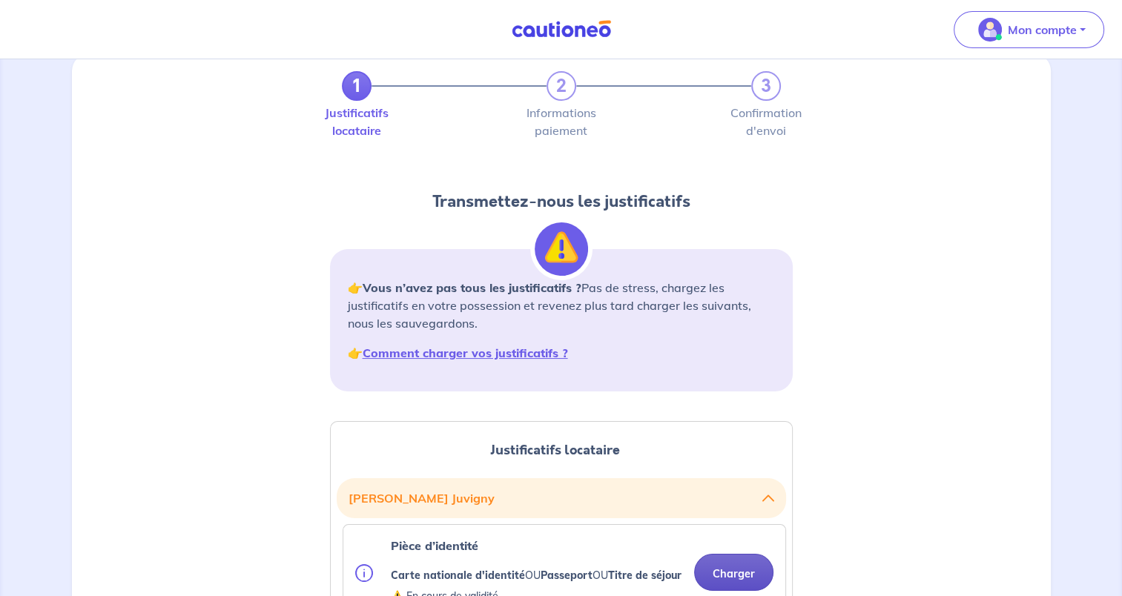
scroll to position [0, 0]
